Goal: Information Seeking & Learning: Learn about a topic

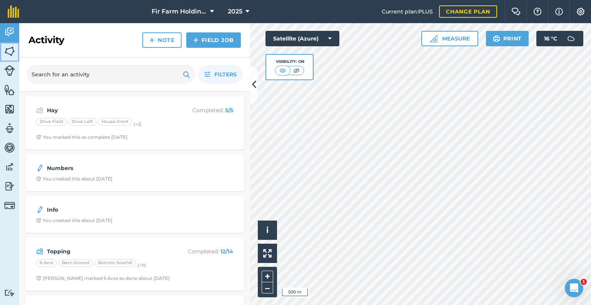
click at [14, 57] on link "Fields" at bounding box center [9, 51] width 19 height 19
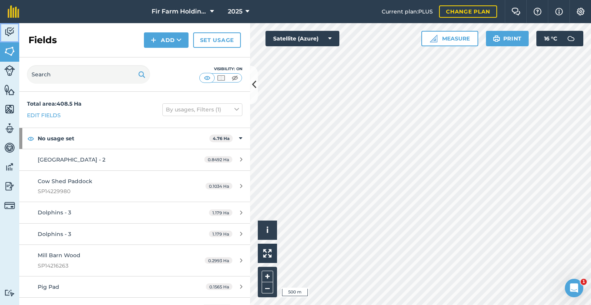
click at [10, 29] on img at bounding box center [9, 32] width 11 height 12
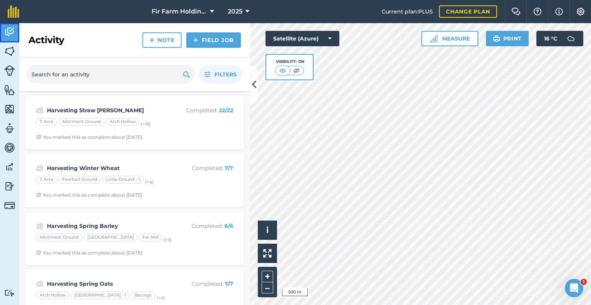
scroll to position [269, 0]
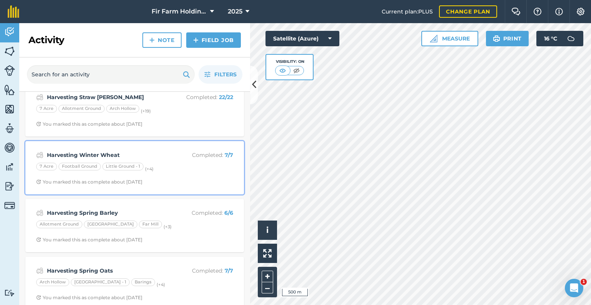
click at [141, 151] on strong "Harvesting Winter Wheat" at bounding box center [108, 155] width 122 height 8
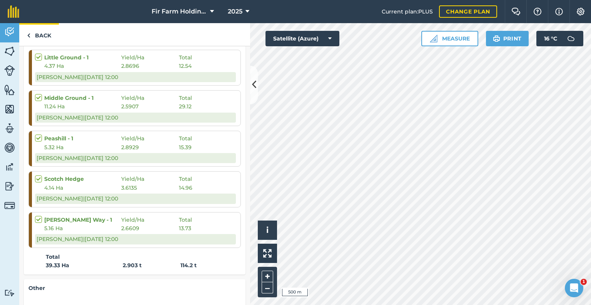
scroll to position [231, 0]
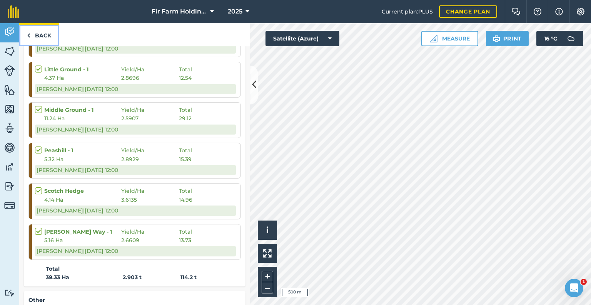
click at [35, 39] on link "Back" at bounding box center [39, 34] width 40 height 23
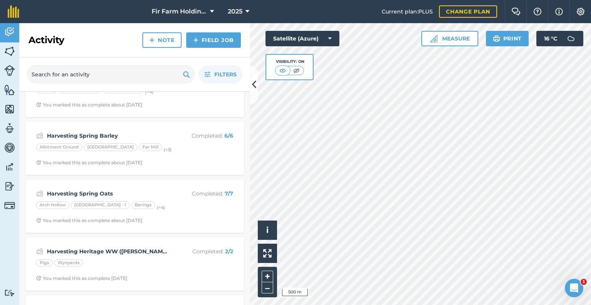
scroll to position [385, 0]
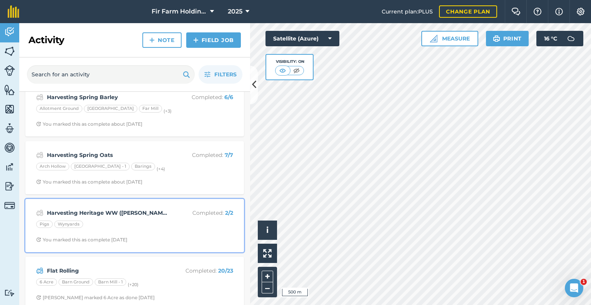
click at [96, 208] on strong "Harvesting Heritage WW ([PERSON_NAME])" at bounding box center [108, 212] width 122 height 8
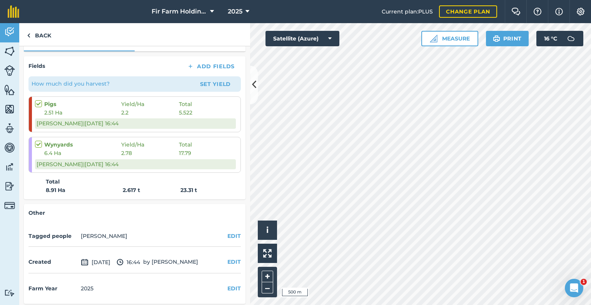
scroll to position [38, 0]
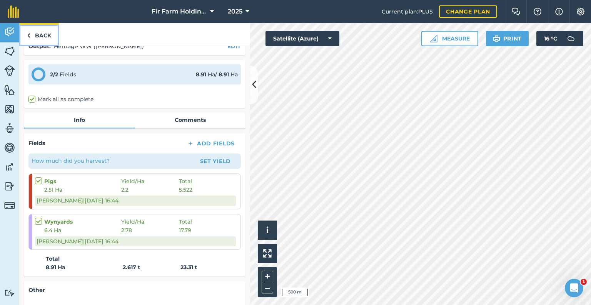
click at [38, 35] on link "Back" at bounding box center [39, 34] width 40 height 23
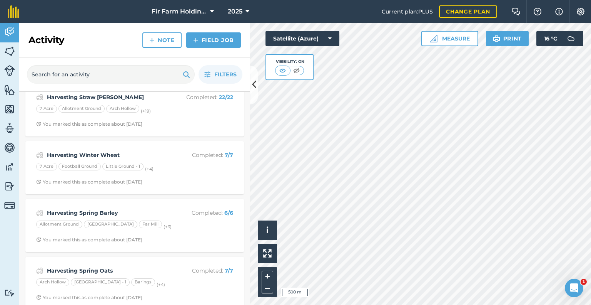
scroll to position [308, 0]
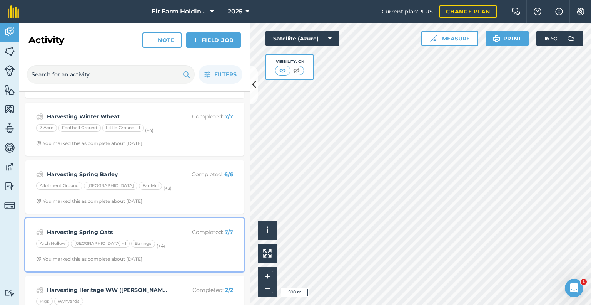
click at [97, 230] on strong "Harvesting Spring Oats" at bounding box center [108, 232] width 122 height 8
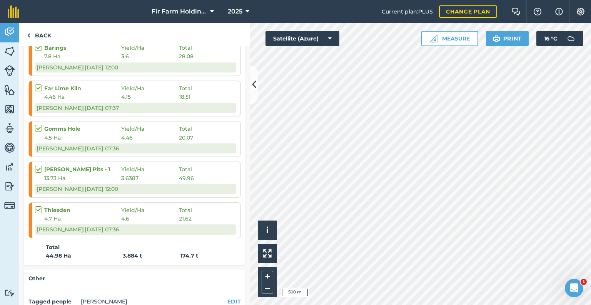
scroll to position [269, 0]
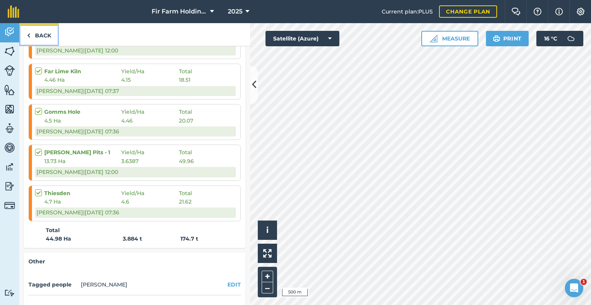
click at [48, 37] on link "Back" at bounding box center [39, 34] width 40 height 23
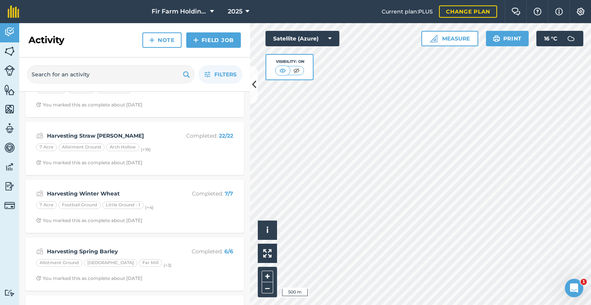
scroll to position [269, 0]
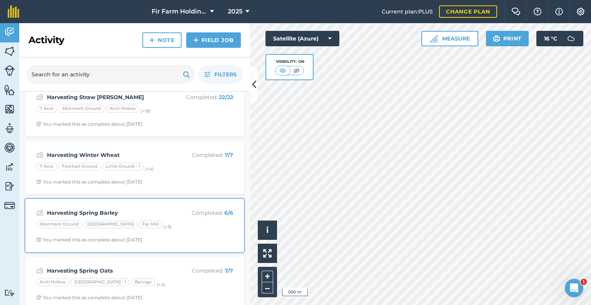
click at [119, 214] on strong "Harvesting Spring Barley" at bounding box center [108, 212] width 122 height 8
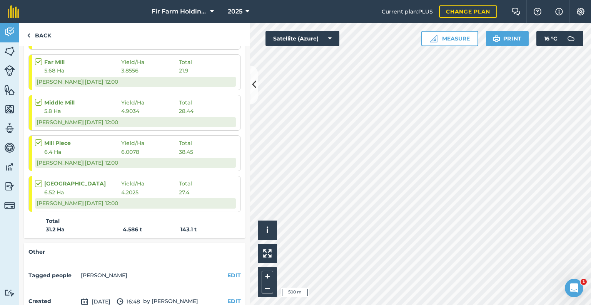
scroll to position [279, 0]
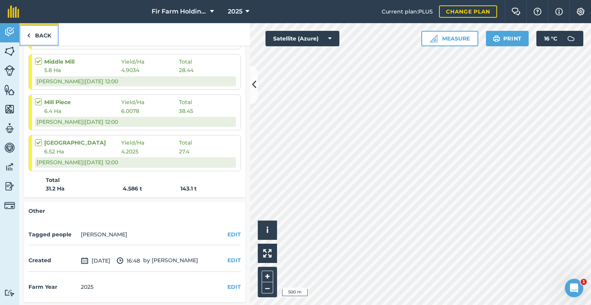
click at [47, 34] on link "Back" at bounding box center [39, 34] width 40 height 23
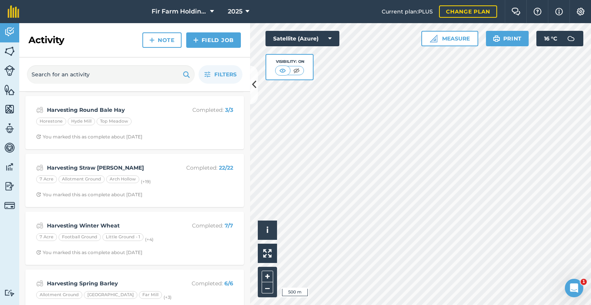
scroll to position [192, 0]
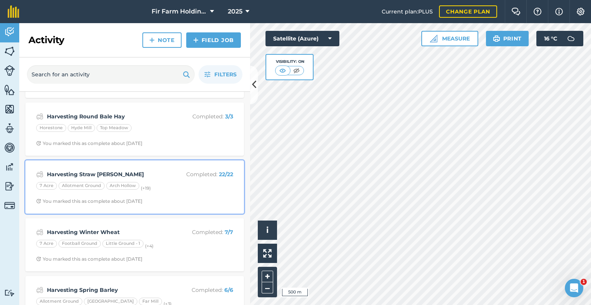
click at [134, 170] on strong "Harvesting Straw [PERSON_NAME]" at bounding box center [108, 174] width 122 height 8
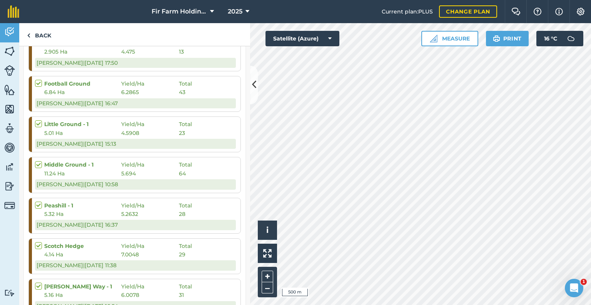
scroll to position [694, 0]
